Goal: Check status: Check status

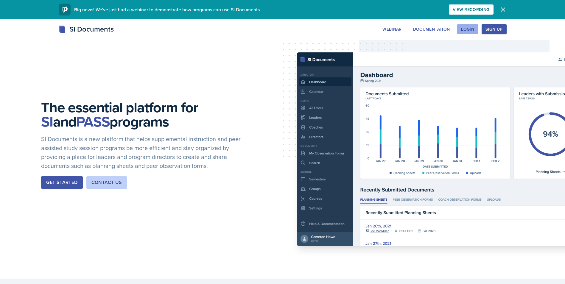
click at [467, 27] on div "Login" at bounding box center [467, 29] width 13 height 5
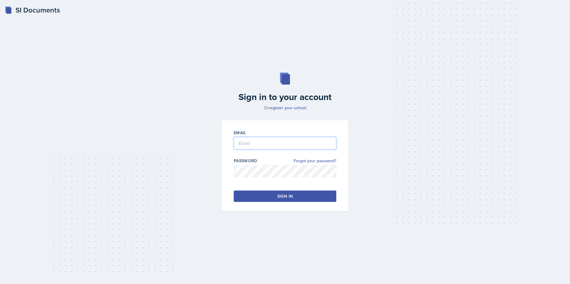
click at [292, 141] on input "email" at bounding box center [285, 143] width 103 height 13
type input "[EMAIL_ADDRESS][DOMAIN_NAME]"
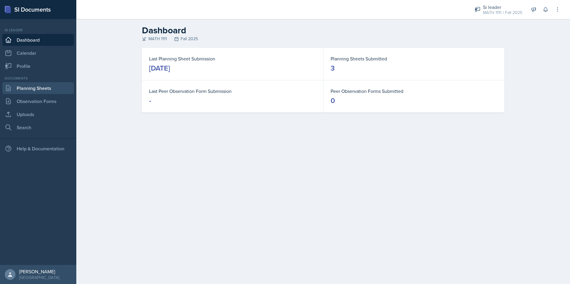
click at [49, 86] on link "Planning Sheets" at bounding box center [38, 88] width 72 height 12
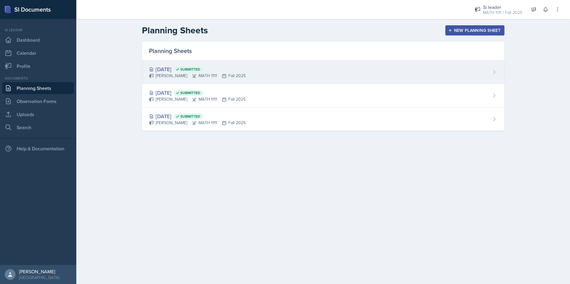
click at [176, 69] on div "[DATE] Submitted" at bounding box center [197, 69] width 97 height 8
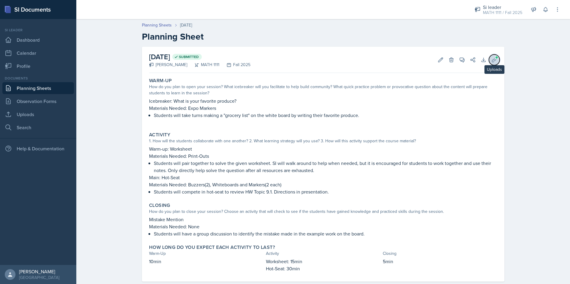
click at [491, 60] on icon at bounding box center [494, 60] width 6 height 6
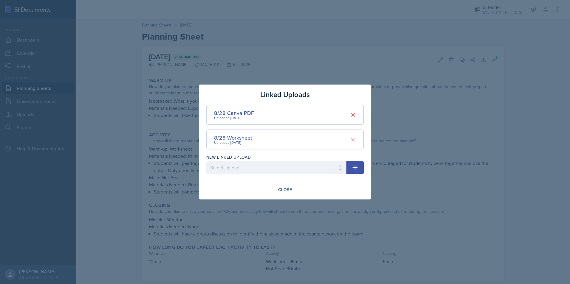
click at [240, 137] on div "8/28 Worksheet" at bounding box center [233, 138] width 38 height 8
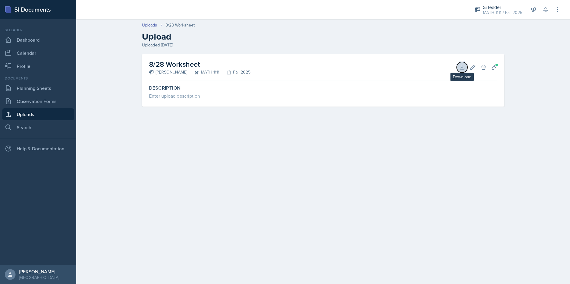
click at [459, 68] on icon at bounding box center [462, 67] width 6 height 6
click at [41, 110] on link "Uploads" at bounding box center [38, 114] width 72 height 12
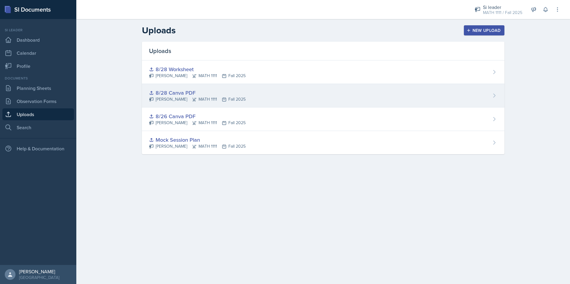
click at [153, 90] on div "8/28 Canva PDF" at bounding box center [197, 93] width 97 height 8
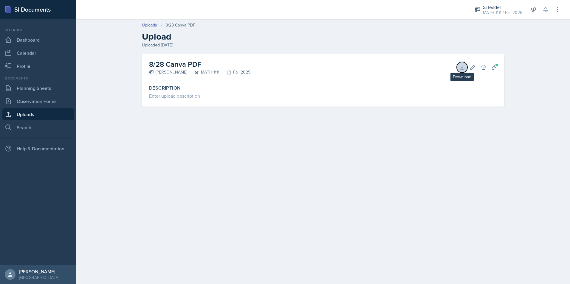
click at [463, 66] on icon at bounding box center [462, 67] width 6 height 6
